Goal: Information Seeking & Learning: Learn about a topic

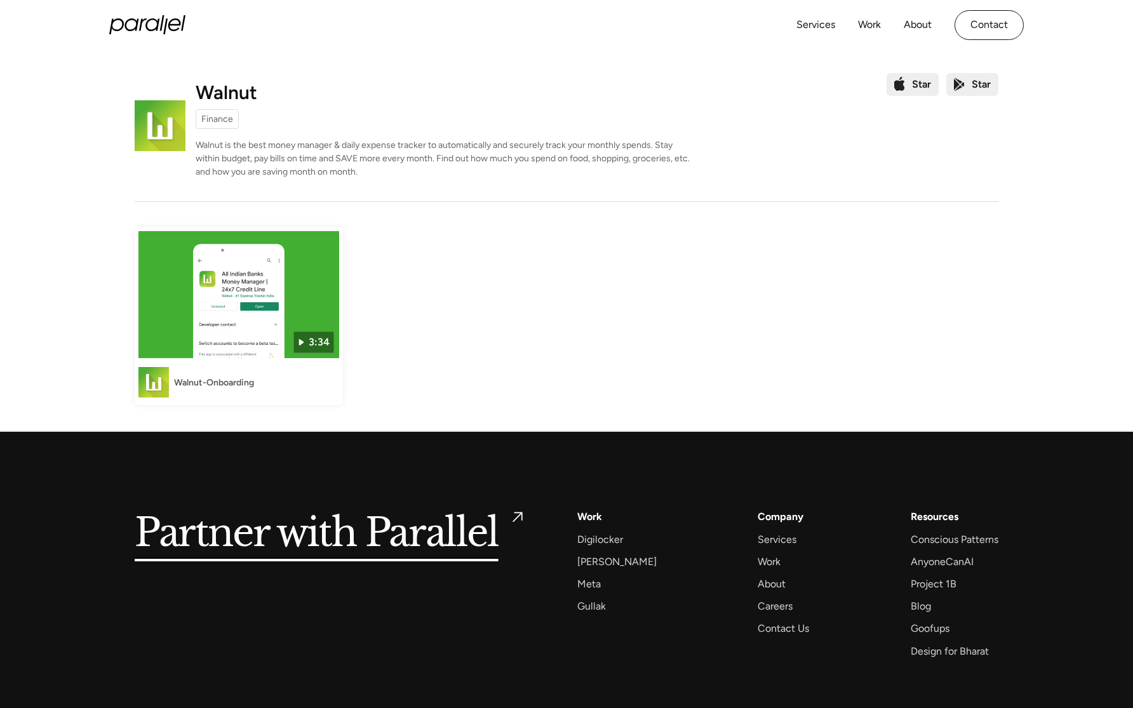
click at [204, 315] on img at bounding box center [238, 294] width 201 height 127
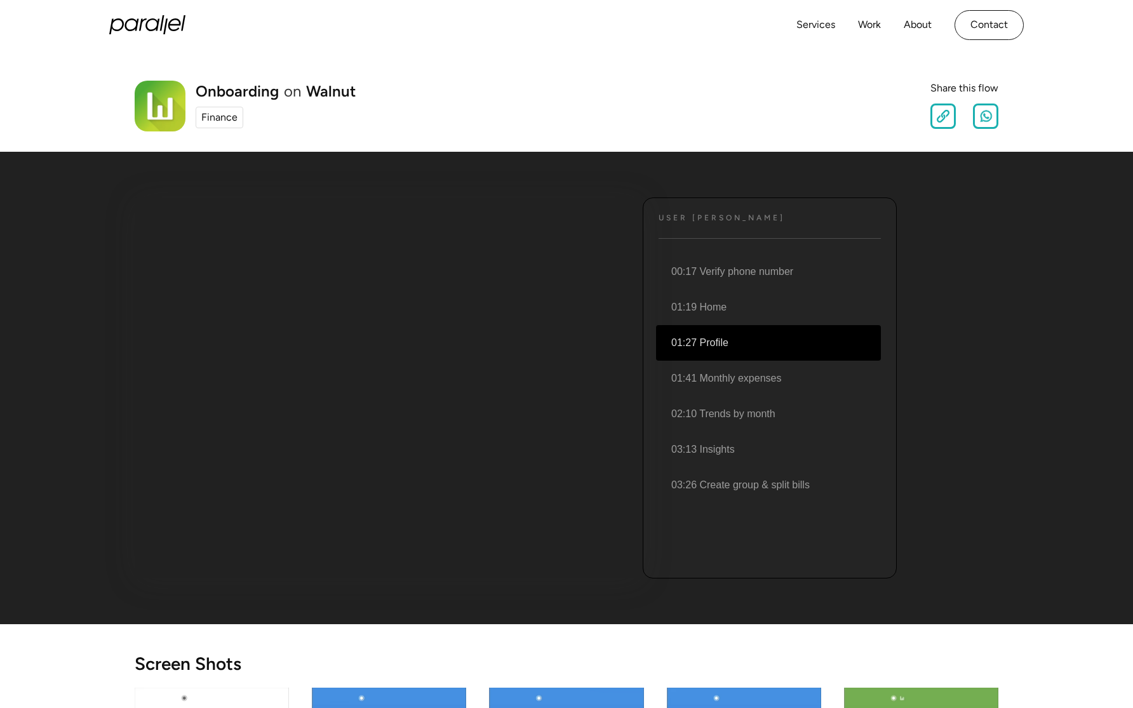
click at [742, 352] on li "01:27 Profile" at bounding box center [768, 343] width 225 height 36
